Goal: Transaction & Acquisition: Obtain resource

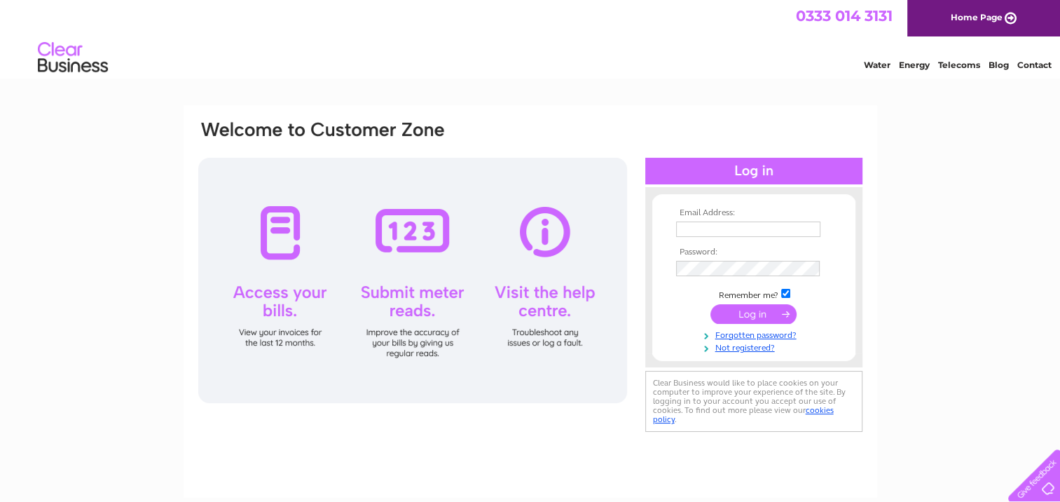
type input "[EMAIL_ADDRESS][DOMAIN_NAME]"
click at [778, 315] on input "submit" at bounding box center [753, 314] width 86 height 20
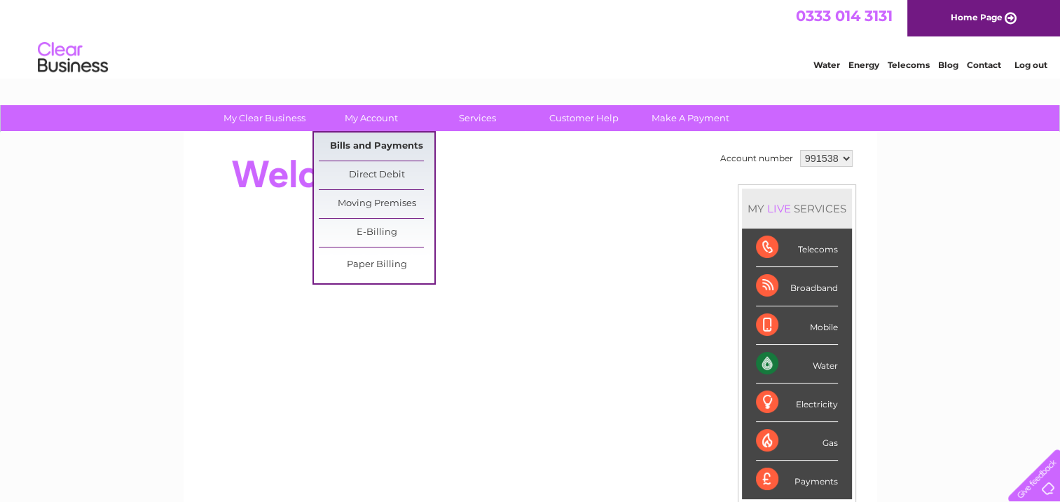
click at [361, 147] on link "Bills and Payments" at bounding box center [377, 146] width 116 height 28
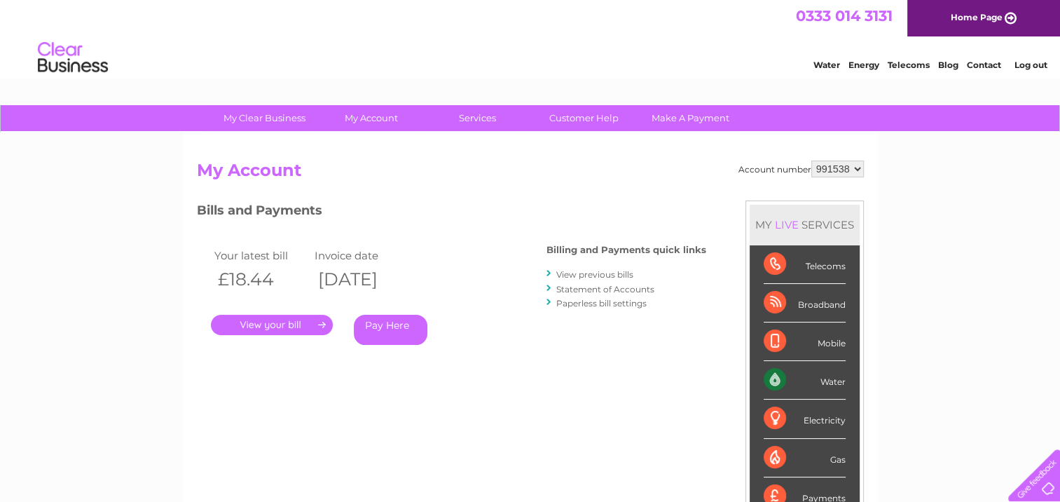
click at [314, 322] on link "." at bounding box center [272, 325] width 122 height 20
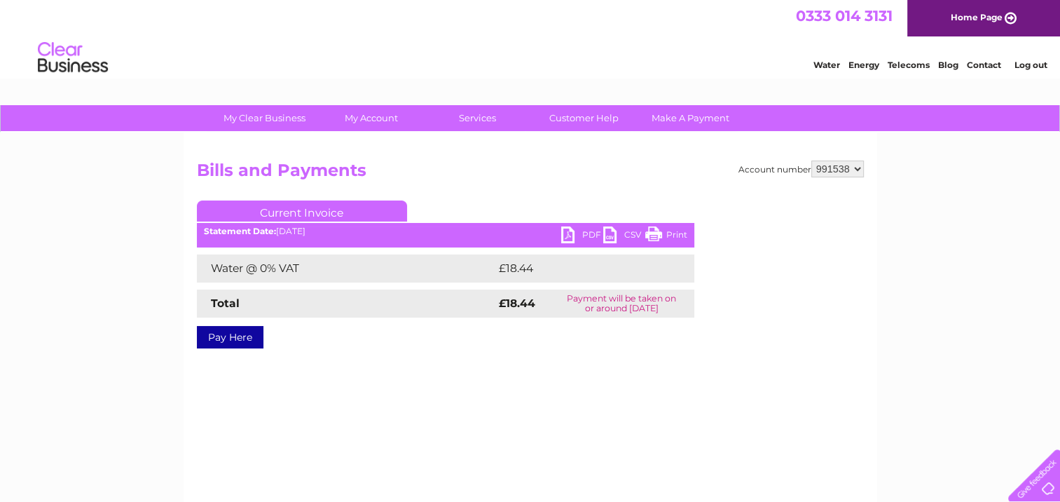
click at [588, 233] on link "PDF" at bounding box center [582, 236] width 42 height 20
